Goal: Information Seeking & Learning: Learn about a topic

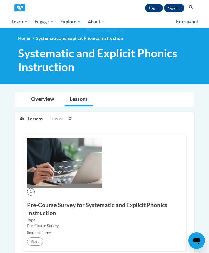
click at [151, 7] on link "Log In" at bounding box center [154, 8] width 18 height 8
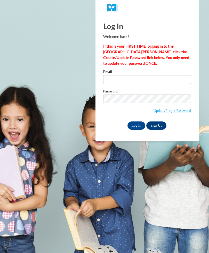
click at [108, 76] on input "Email" at bounding box center [147, 79] width 88 height 9
click at [116, 82] on input "Email" at bounding box center [147, 79] width 88 height 9
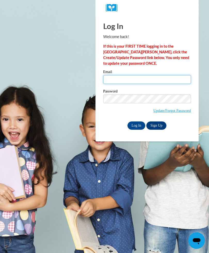
type input "majesty.brown@langston.edu"
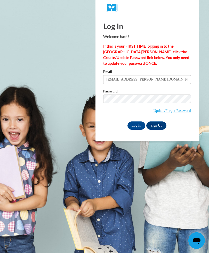
click at [137, 125] on input "Log In" at bounding box center [137, 125] width 18 height 8
click at [134, 125] on input "Log In" at bounding box center [137, 125] width 18 height 8
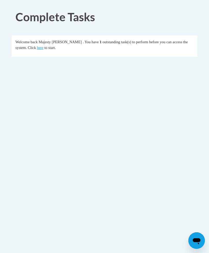
click at [37, 48] on link "here" at bounding box center [40, 48] width 6 height 4
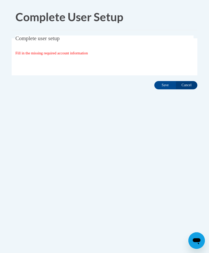
click at [160, 81] on input "Save" at bounding box center [166, 85] width 22 height 8
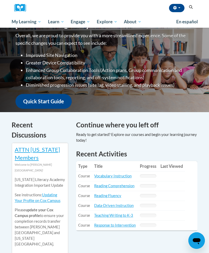
scroll to position [86, 0]
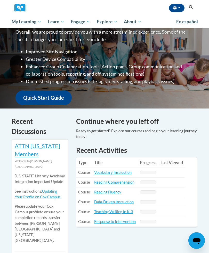
click at [105, 171] on link "Vocabulary Instruction" at bounding box center [112, 172] width 37 height 4
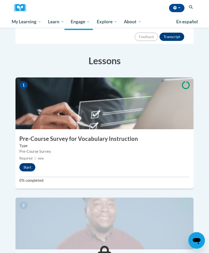
click at [29, 163] on button "Start" at bounding box center [27, 167] width 16 height 8
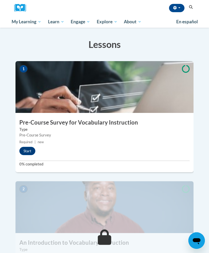
scroll to position [103, 0]
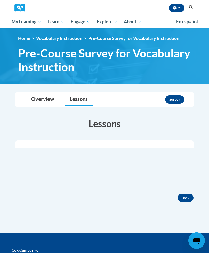
click at [80, 97] on link "Lessons" at bounding box center [79, 100] width 28 height 14
click at [183, 197] on button "Back" at bounding box center [186, 197] width 16 height 8
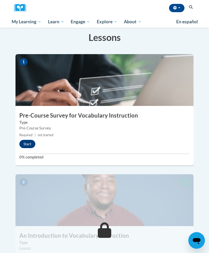
click at [29, 140] on button "Start" at bounding box center [27, 144] width 16 height 8
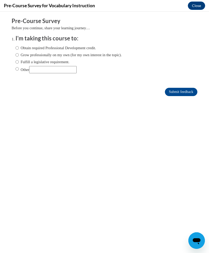
click at [19, 68] on input "Other" at bounding box center [17, 69] width 3 height 6
radio input "true"
click at [175, 92] on input "Submit feedback" at bounding box center [181, 92] width 33 height 8
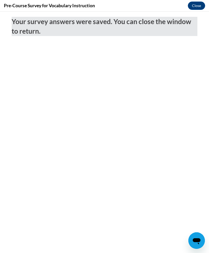
click at [194, 8] on button "Close" at bounding box center [196, 6] width 17 height 8
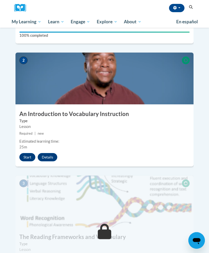
click at [24, 153] on button "Start" at bounding box center [27, 157] width 16 height 8
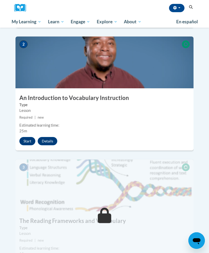
scroll to position [248, 0]
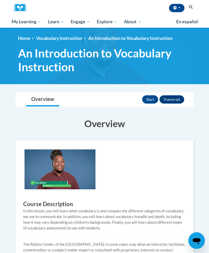
click at [150, 98] on button "Start" at bounding box center [150, 99] width 16 height 8
